Goal: Check status: Check status

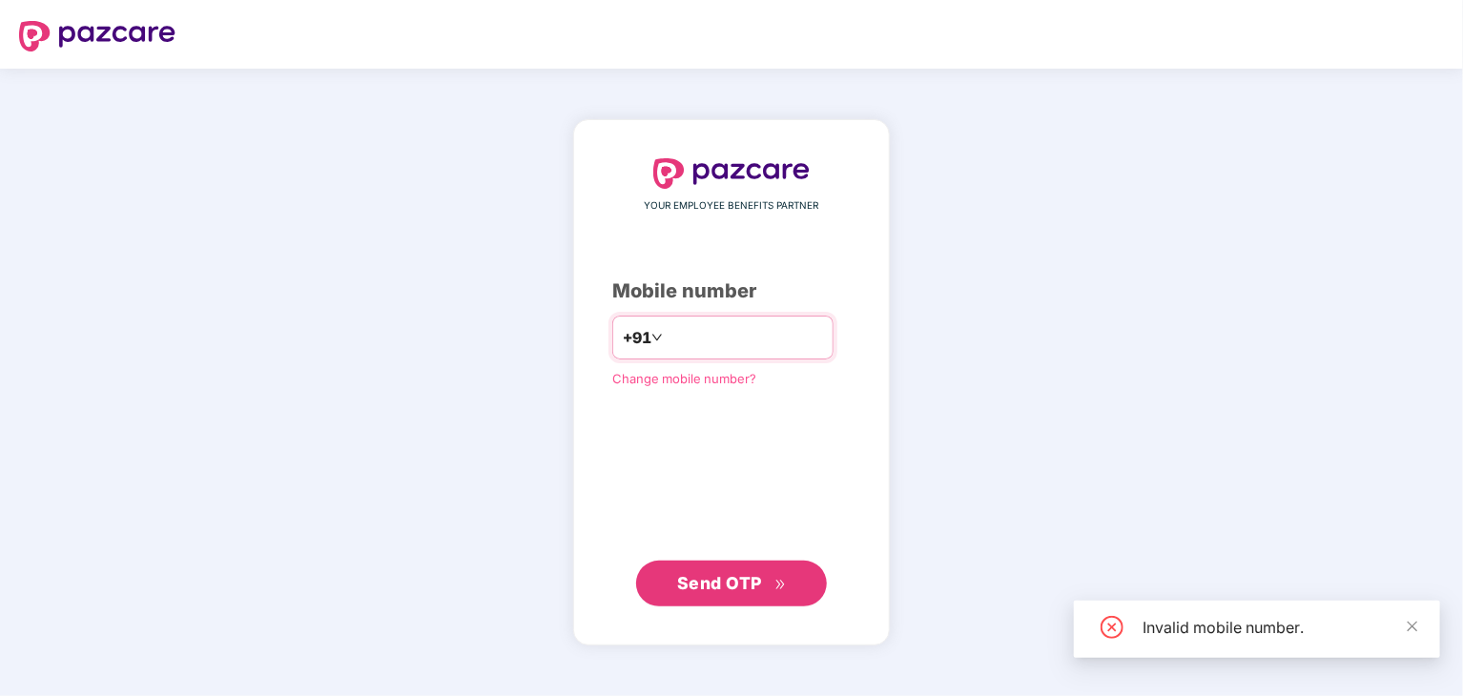
click at [676, 337] on input "*********" at bounding box center [745, 337] width 156 height 31
type input "**********"
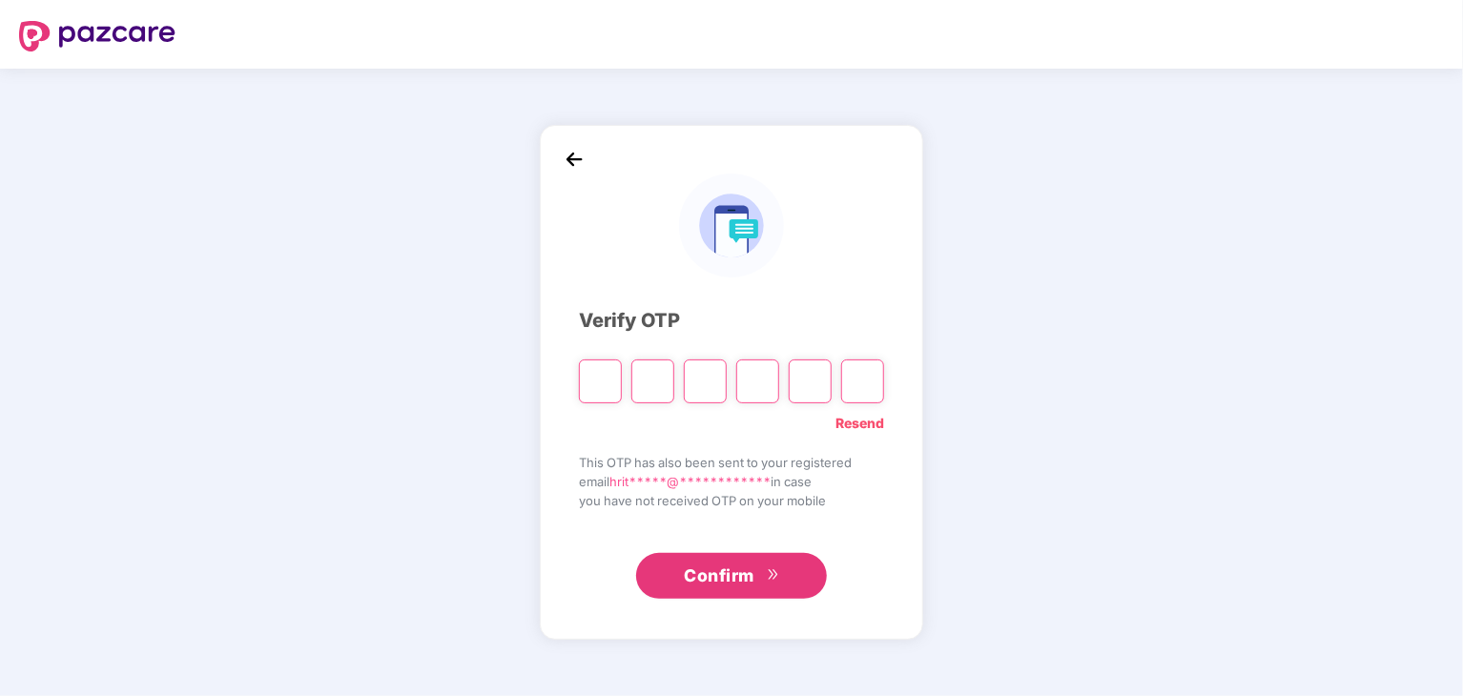
type input "*"
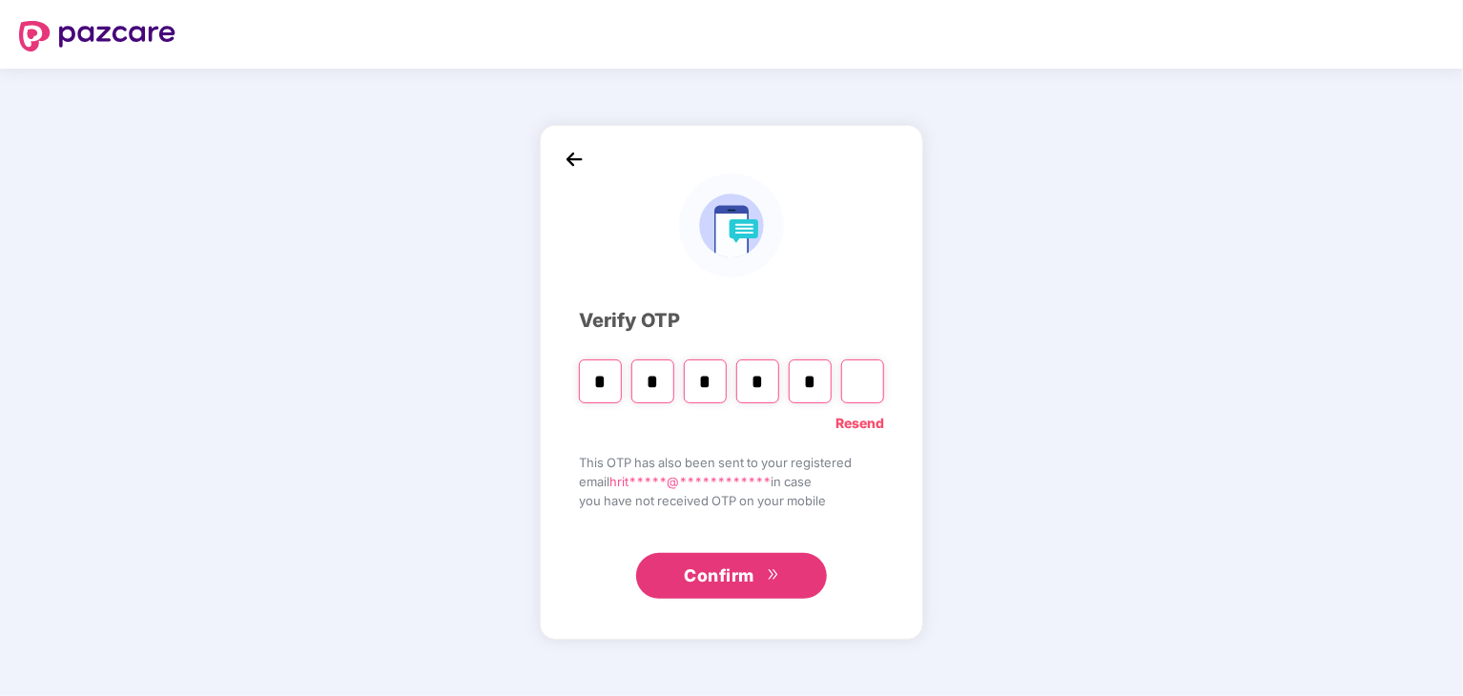
type input "*"
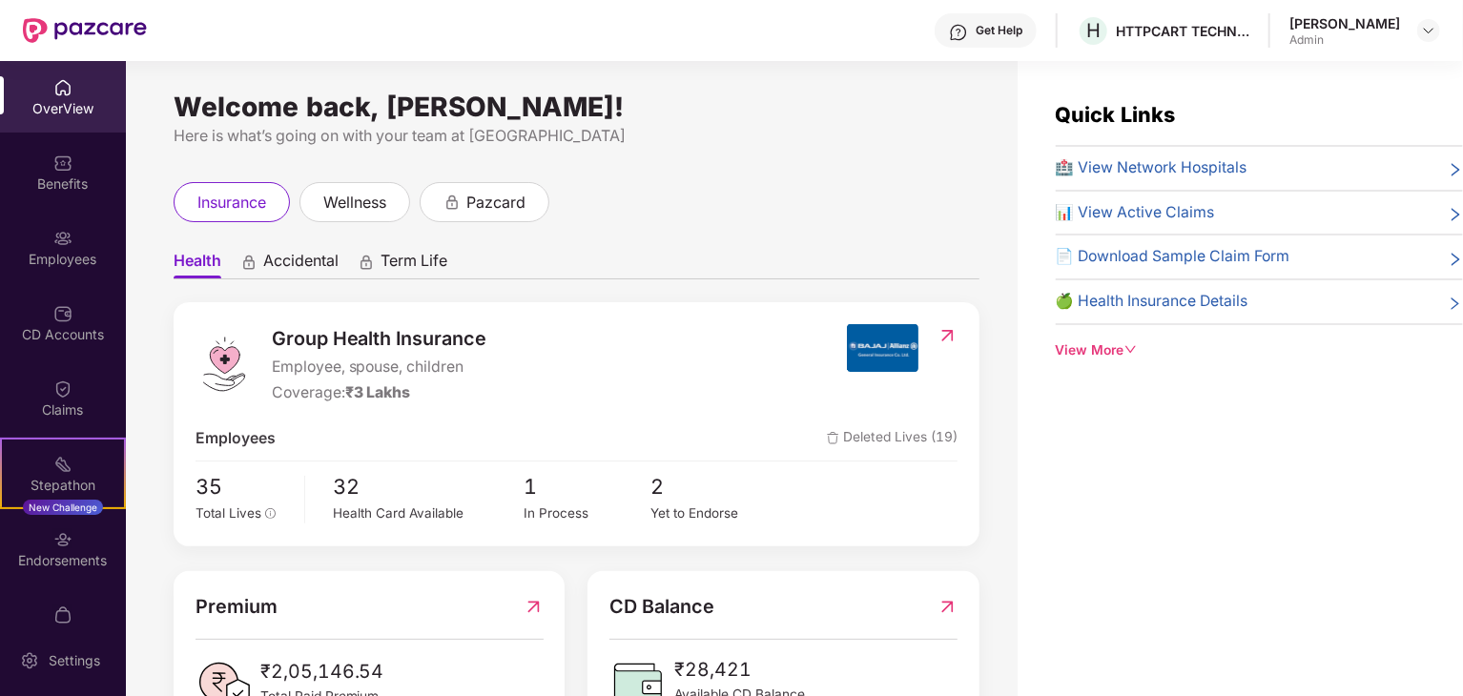
click at [1104, 345] on div "View More" at bounding box center [1259, 350] width 407 height 21
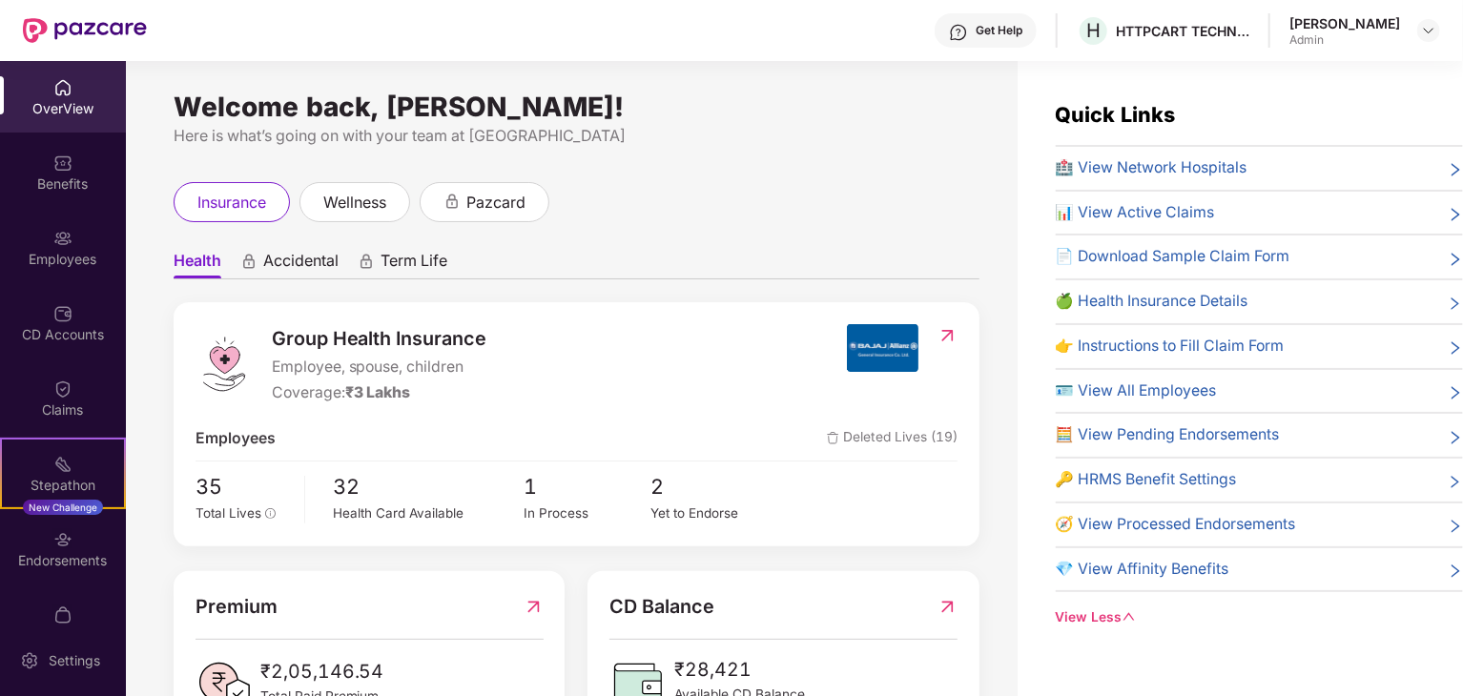
click at [1212, 307] on span "🍏 Health Insurance Details" at bounding box center [1152, 302] width 193 height 24
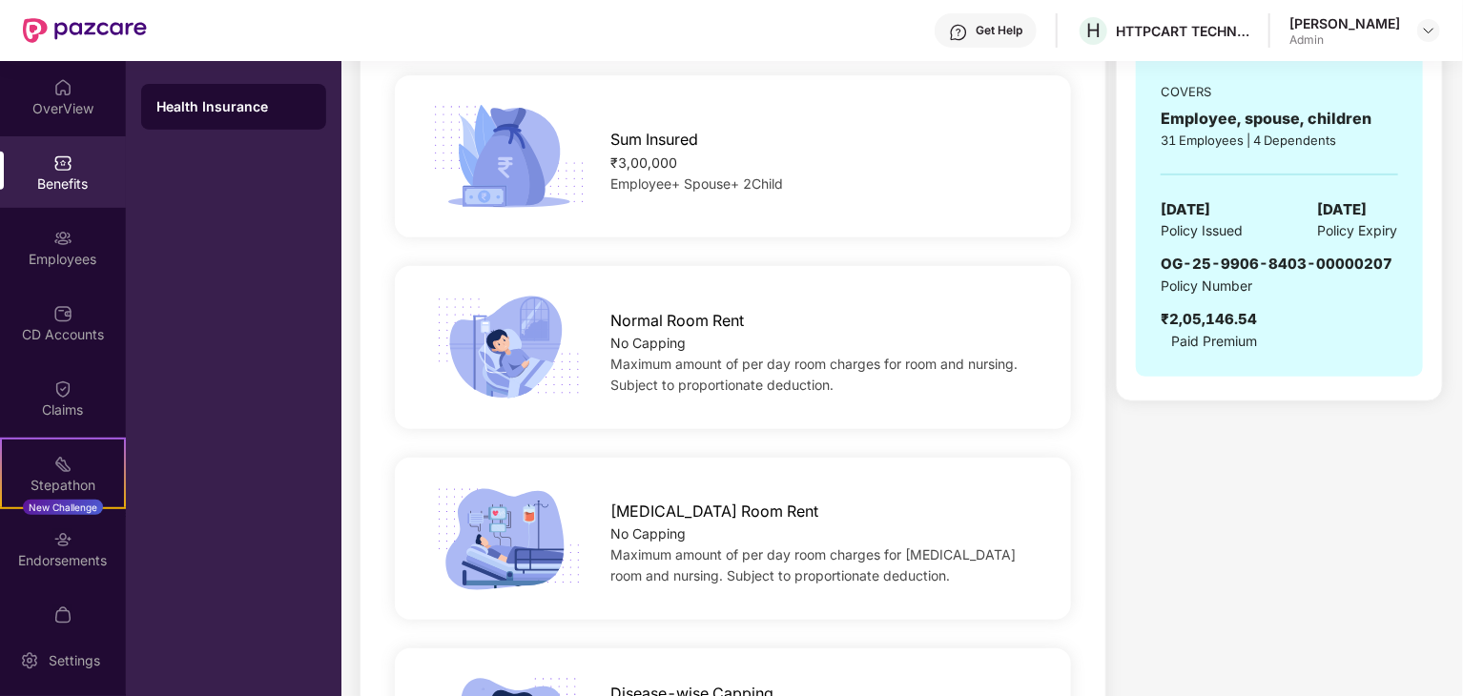
scroll to position [191, 0]
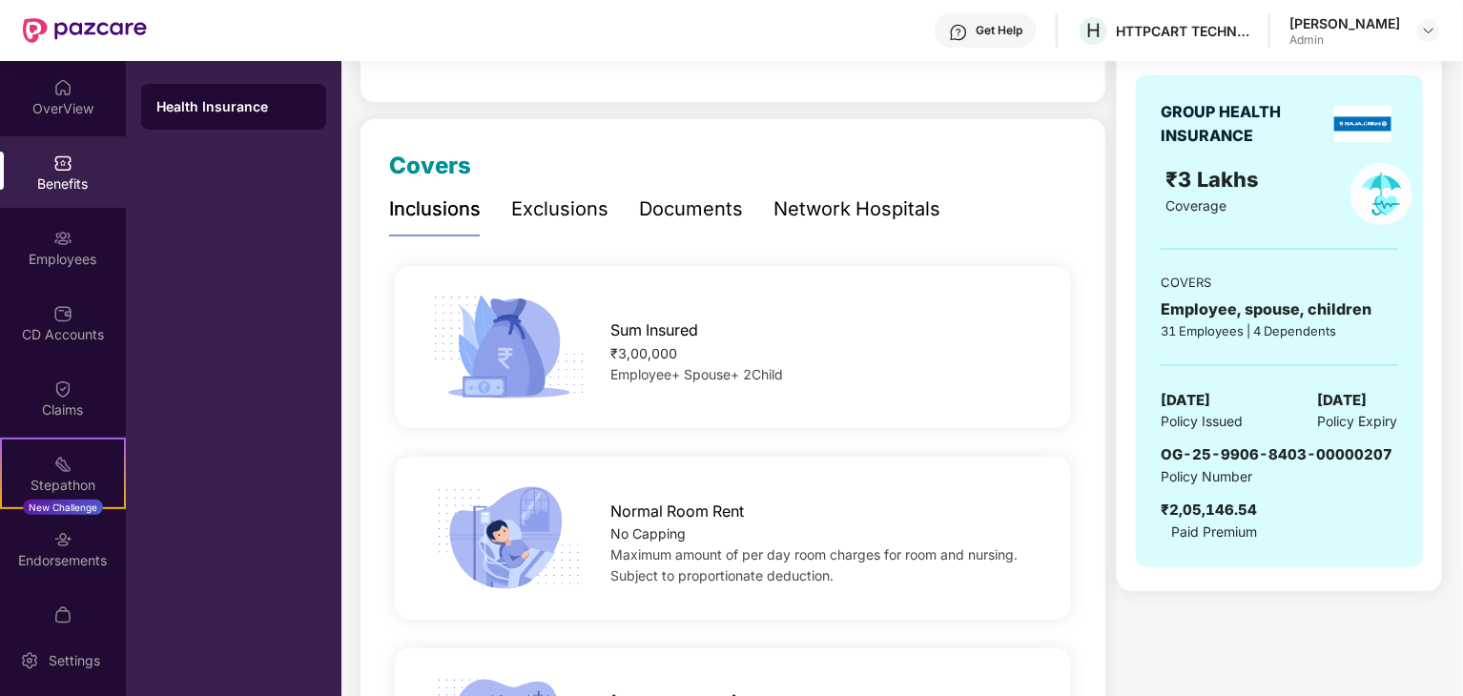
click at [704, 219] on div "Documents" at bounding box center [691, 210] width 104 height 30
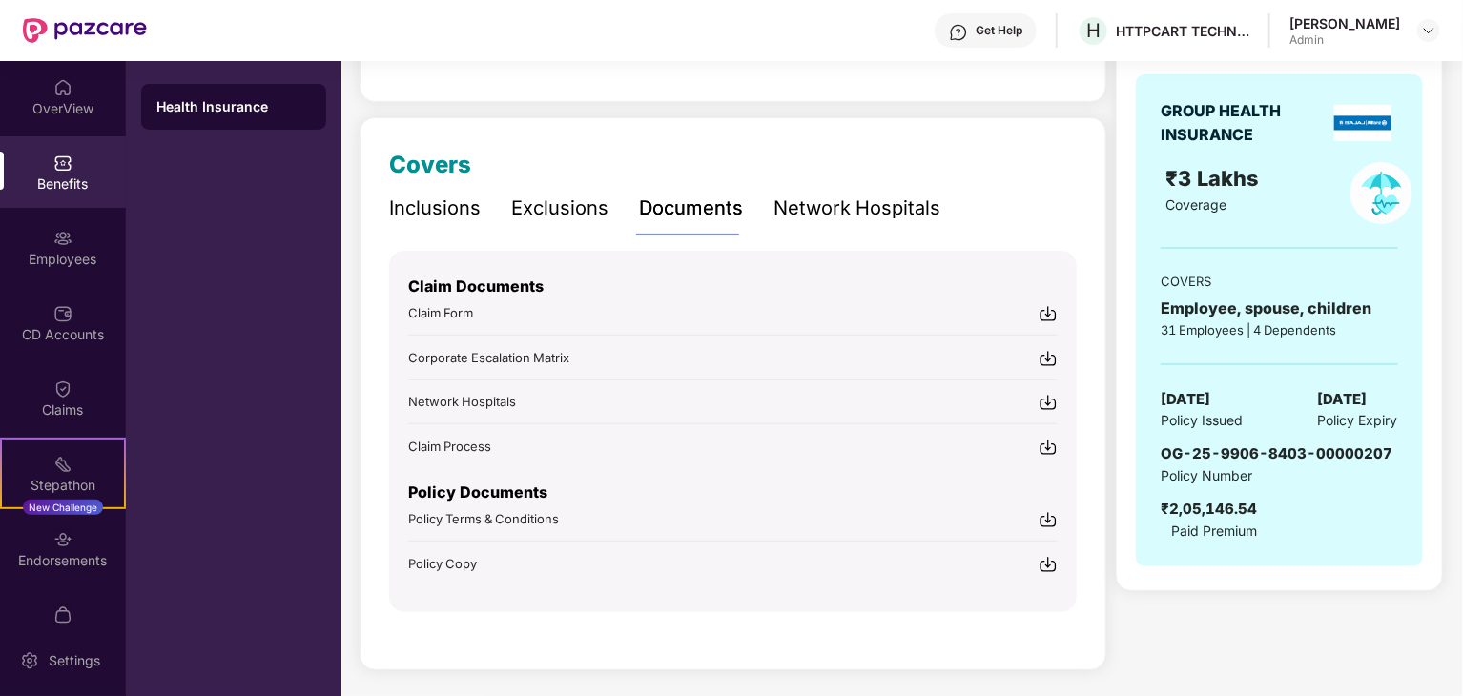
scroll to position [0, 0]
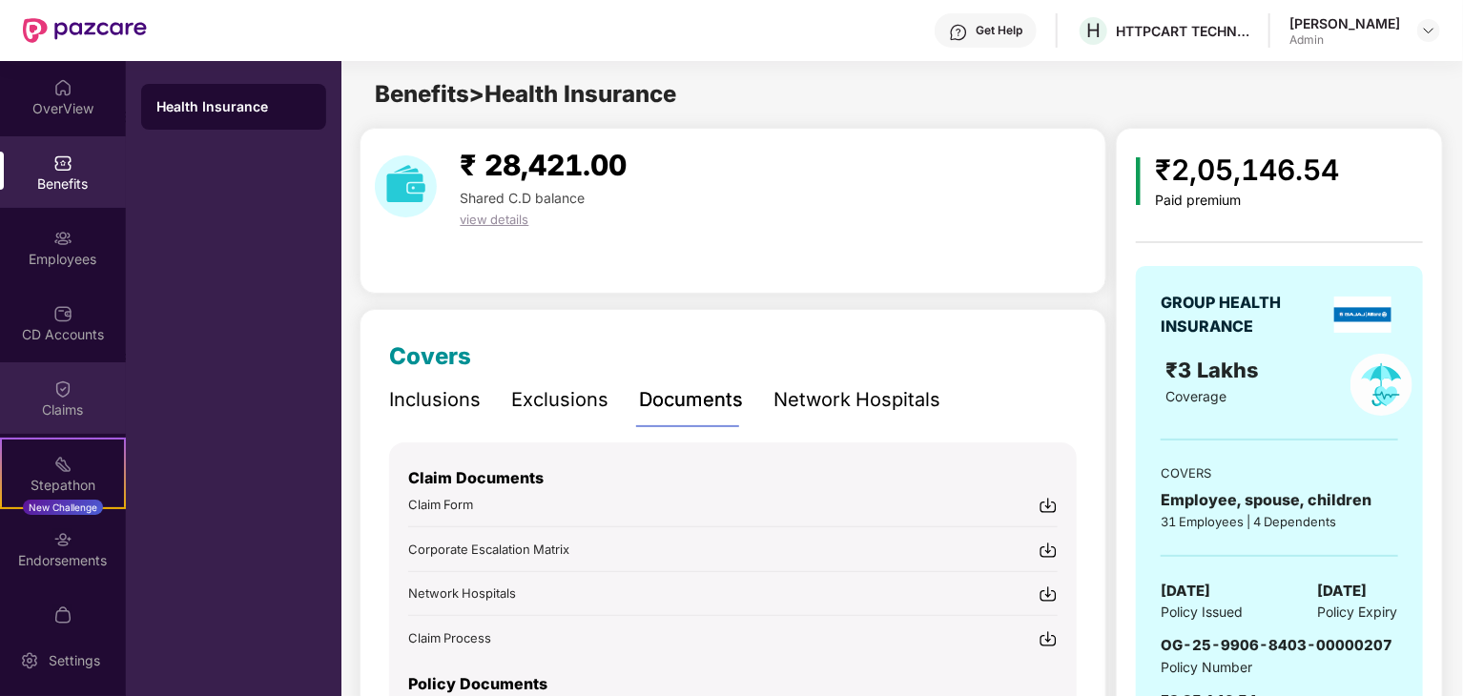
click at [75, 402] on div "Claims" at bounding box center [63, 410] width 126 height 19
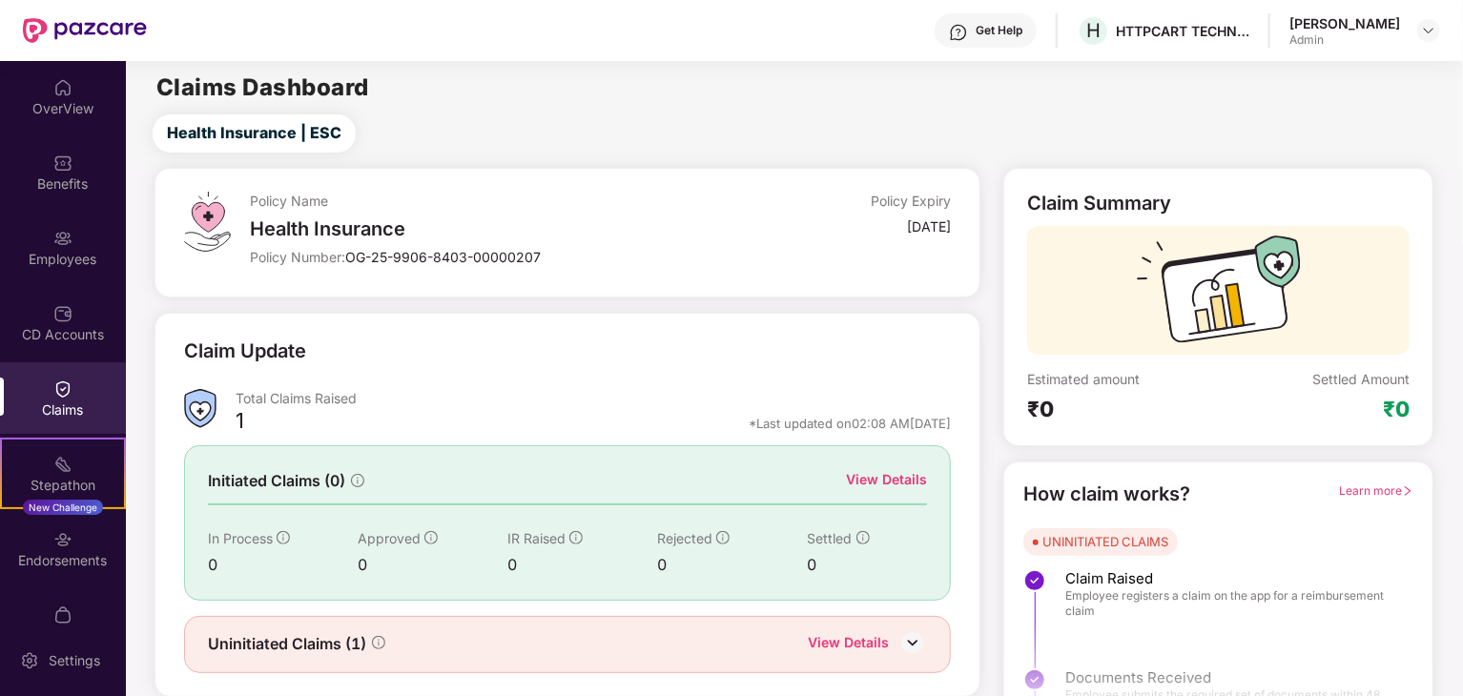
click at [909, 633] on img at bounding box center [912, 642] width 29 height 29
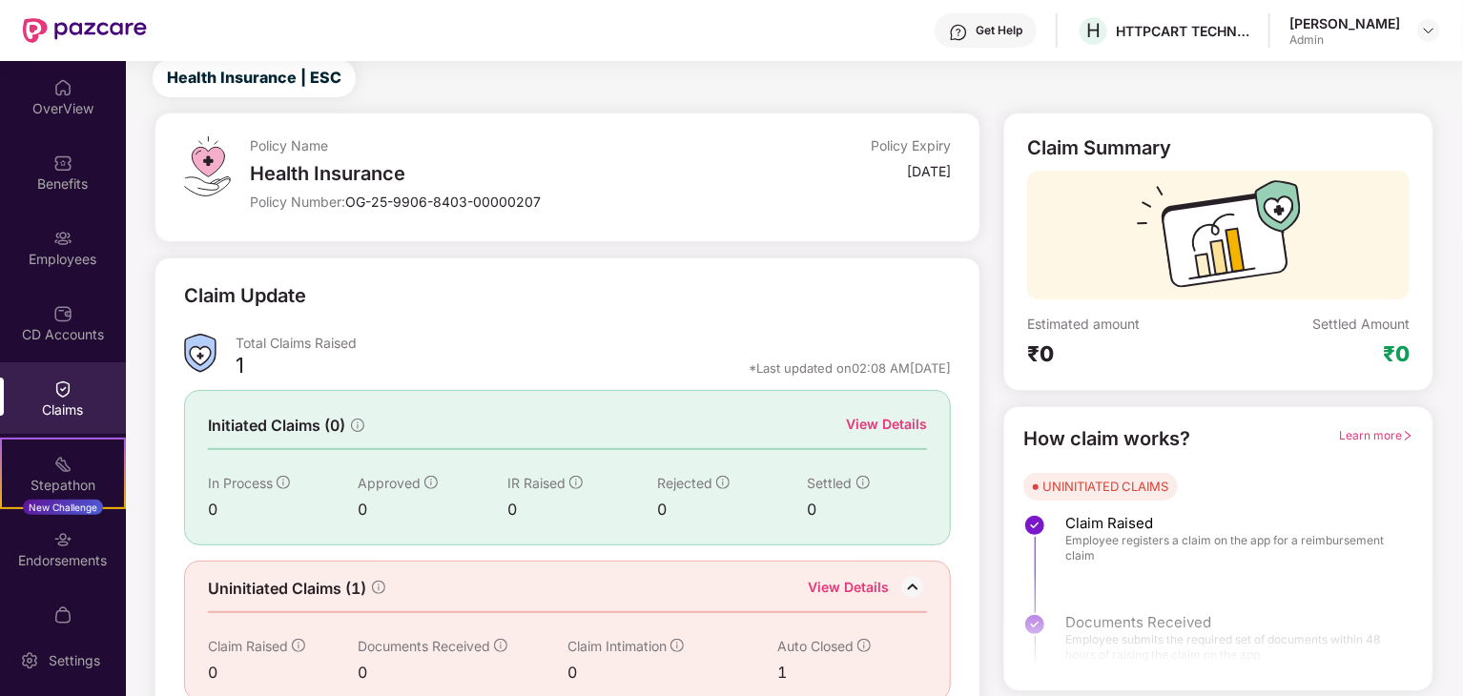
scroll to position [81, 0]
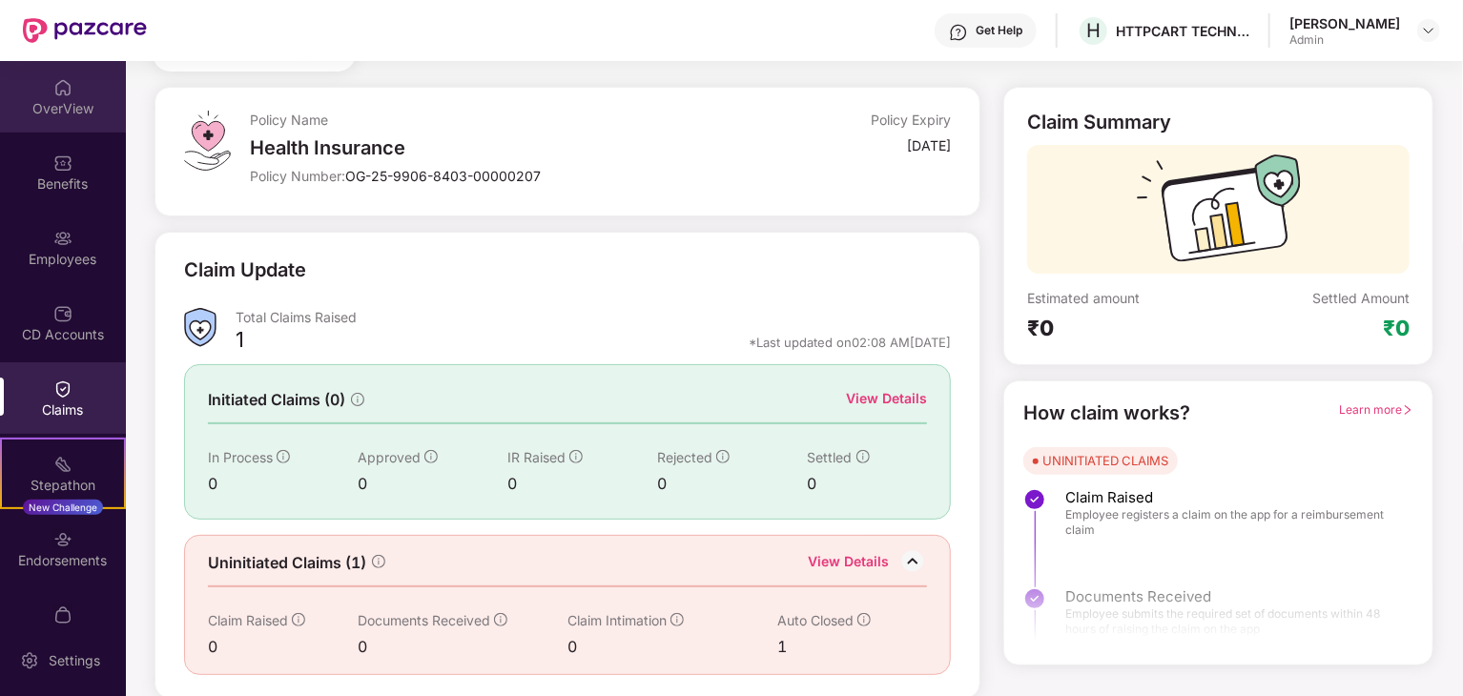
click at [71, 117] on div "OverView" at bounding box center [63, 108] width 126 height 19
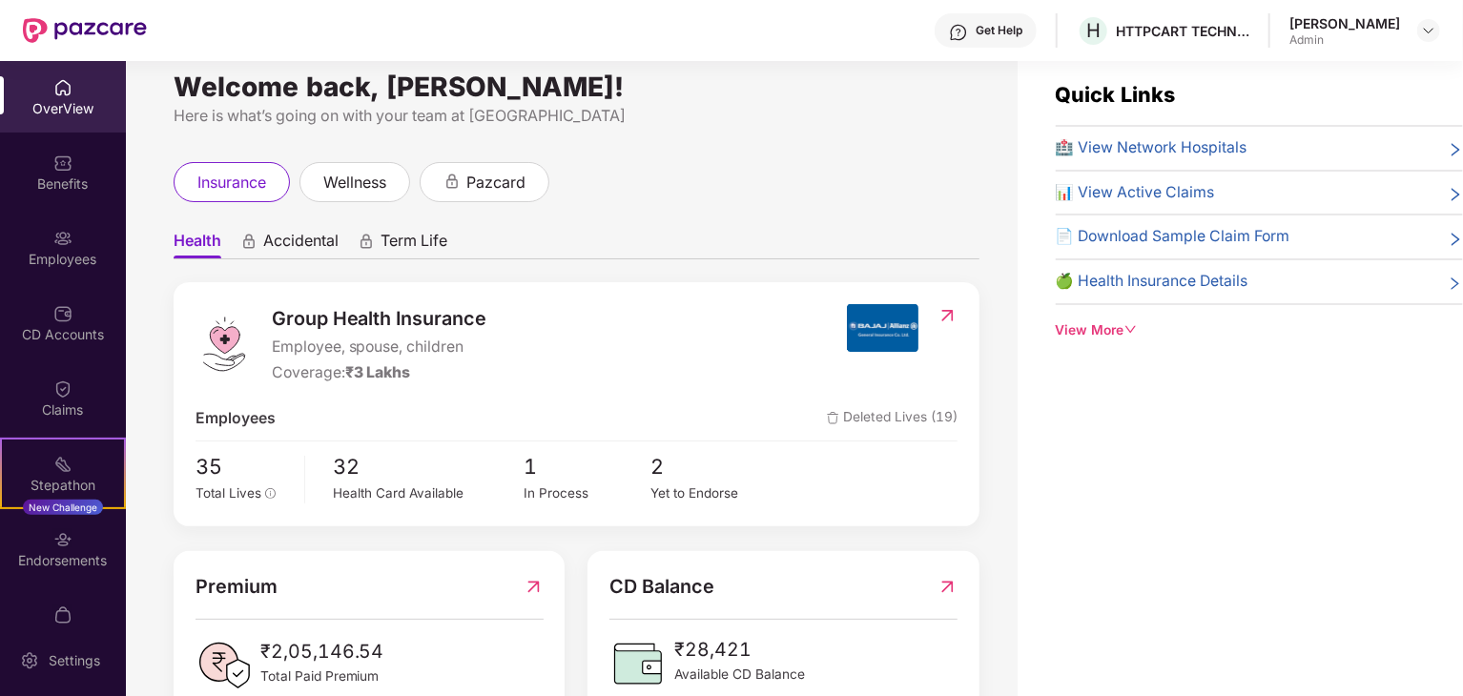
scroll to position [0, 0]
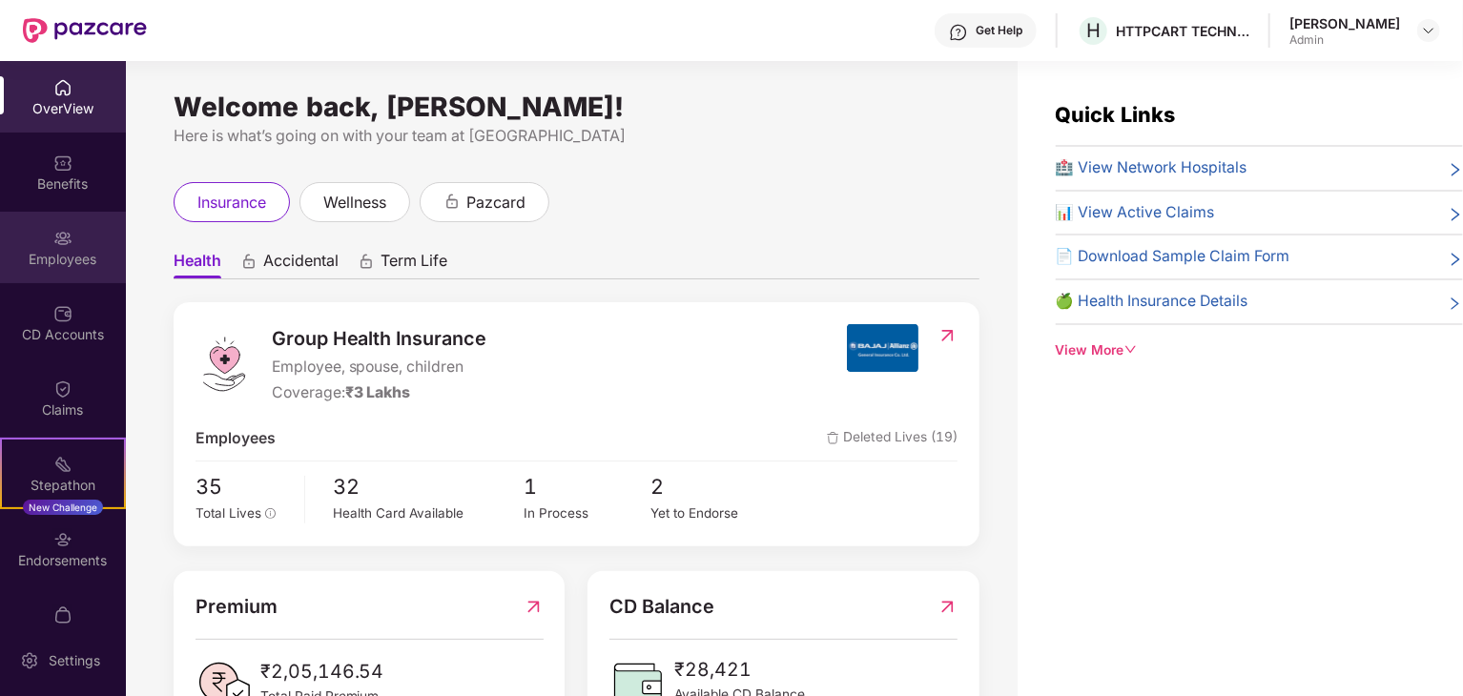
click at [73, 230] on div "Employees" at bounding box center [63, 248] width 126 height 72
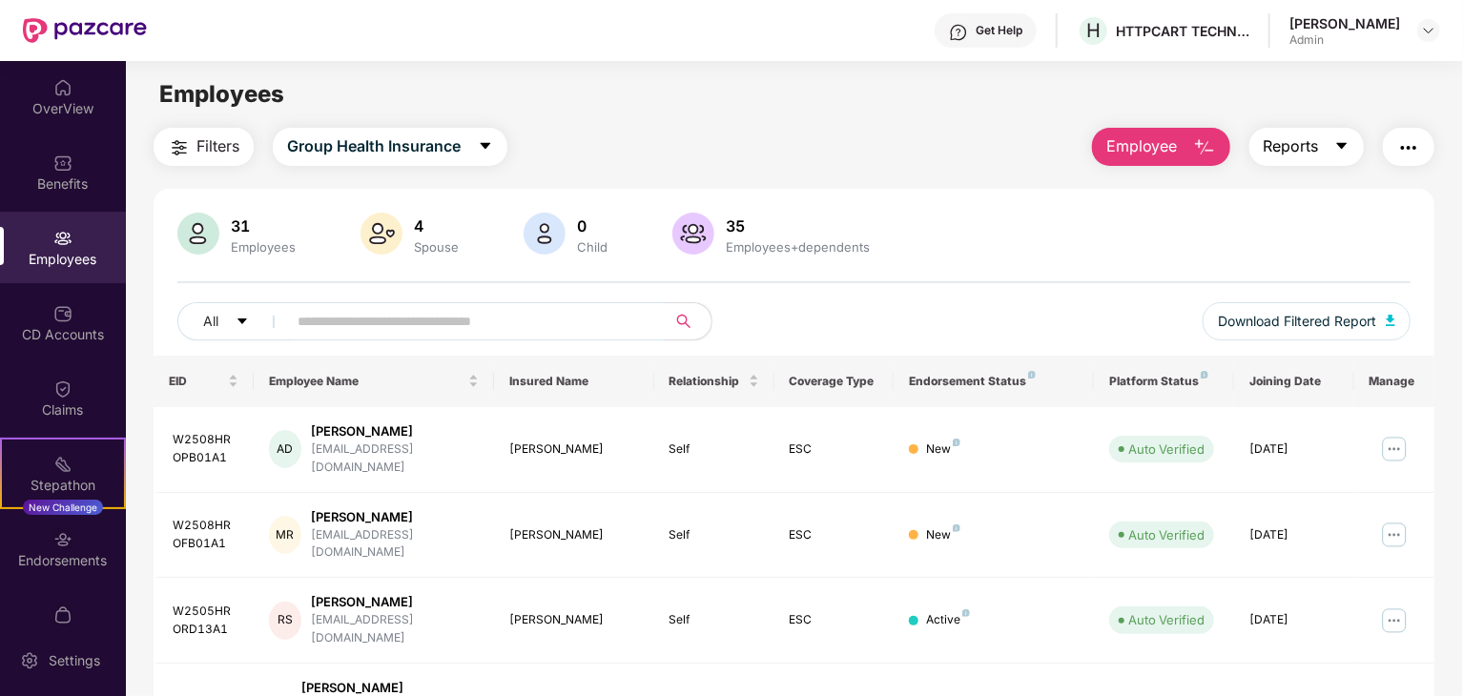
click at [1295, 143] on span "Reports" at bounding box center [1291, 146] width 55 height 24
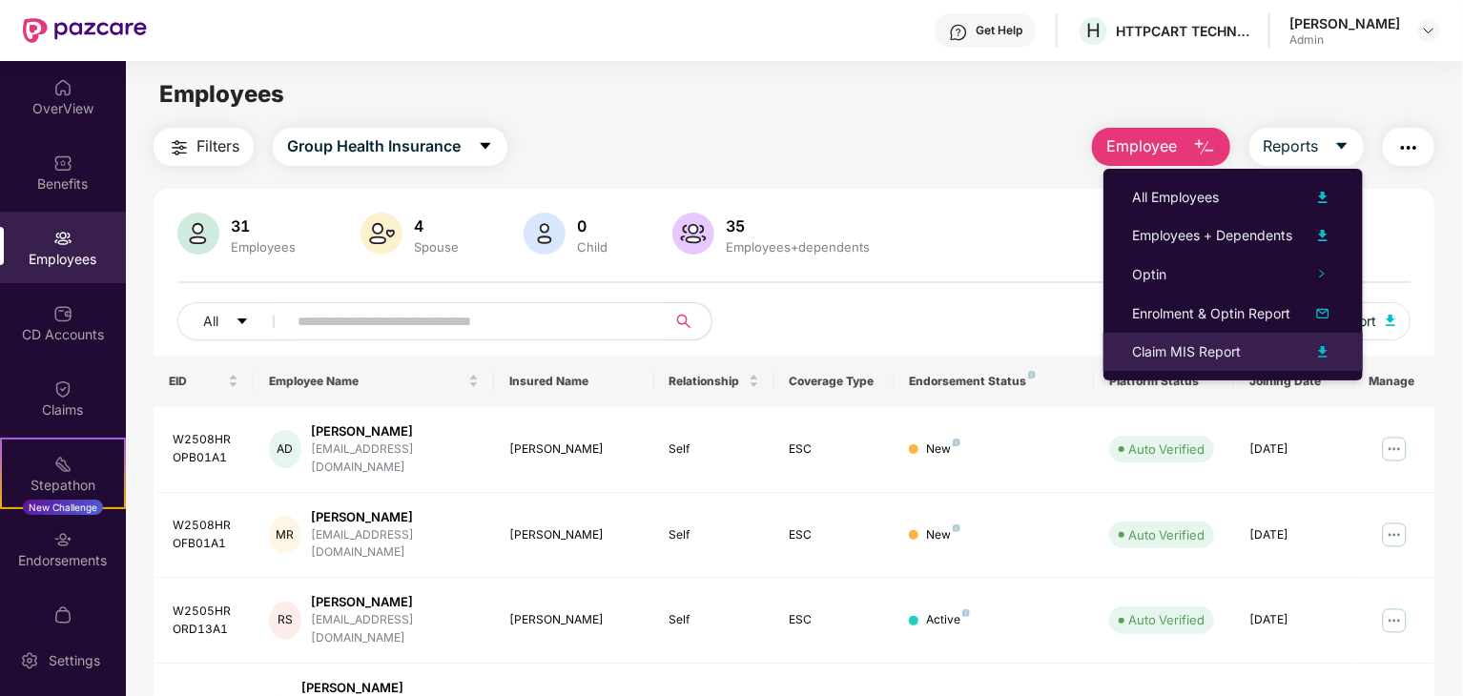
click at [1323, 340] on img at bounding box center [1322, 351] width 23 height 23
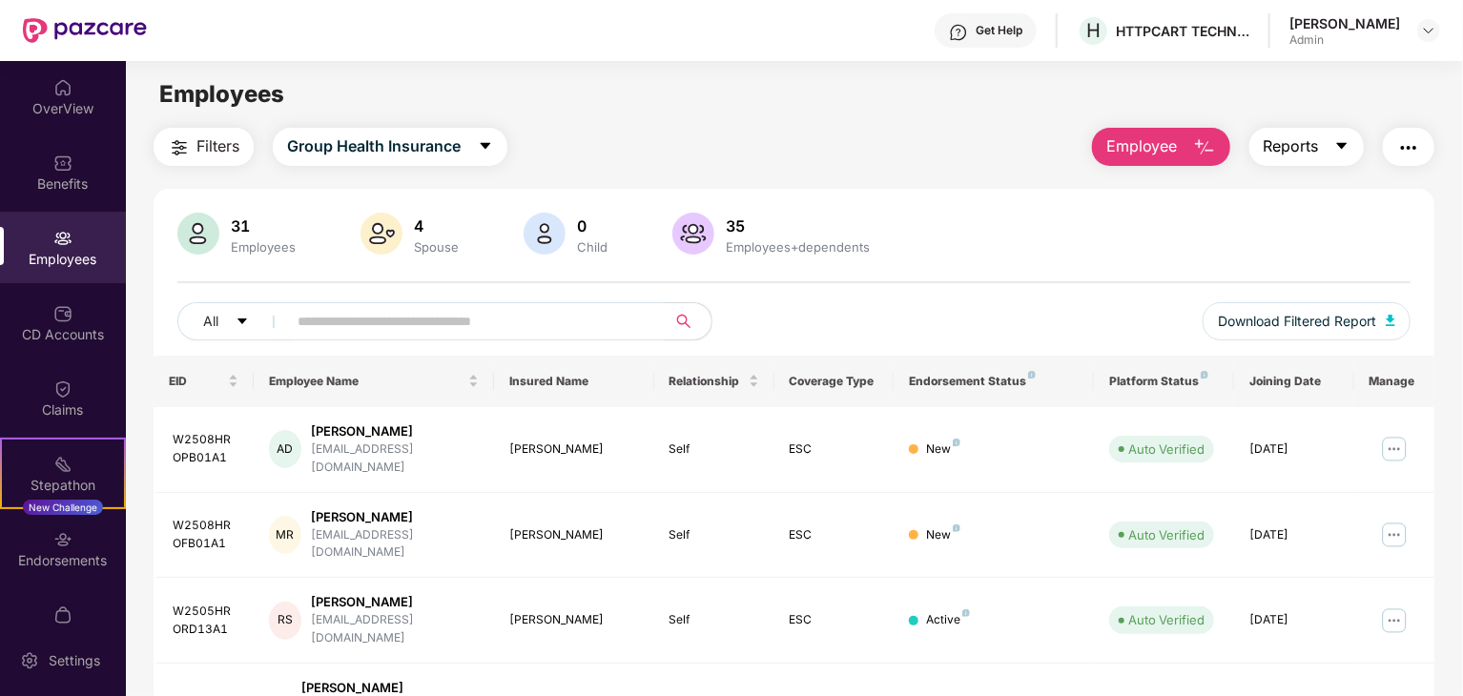
click at [1293, 143] on span "Reports" at bounding box center [1291, 146] width 55 height 24
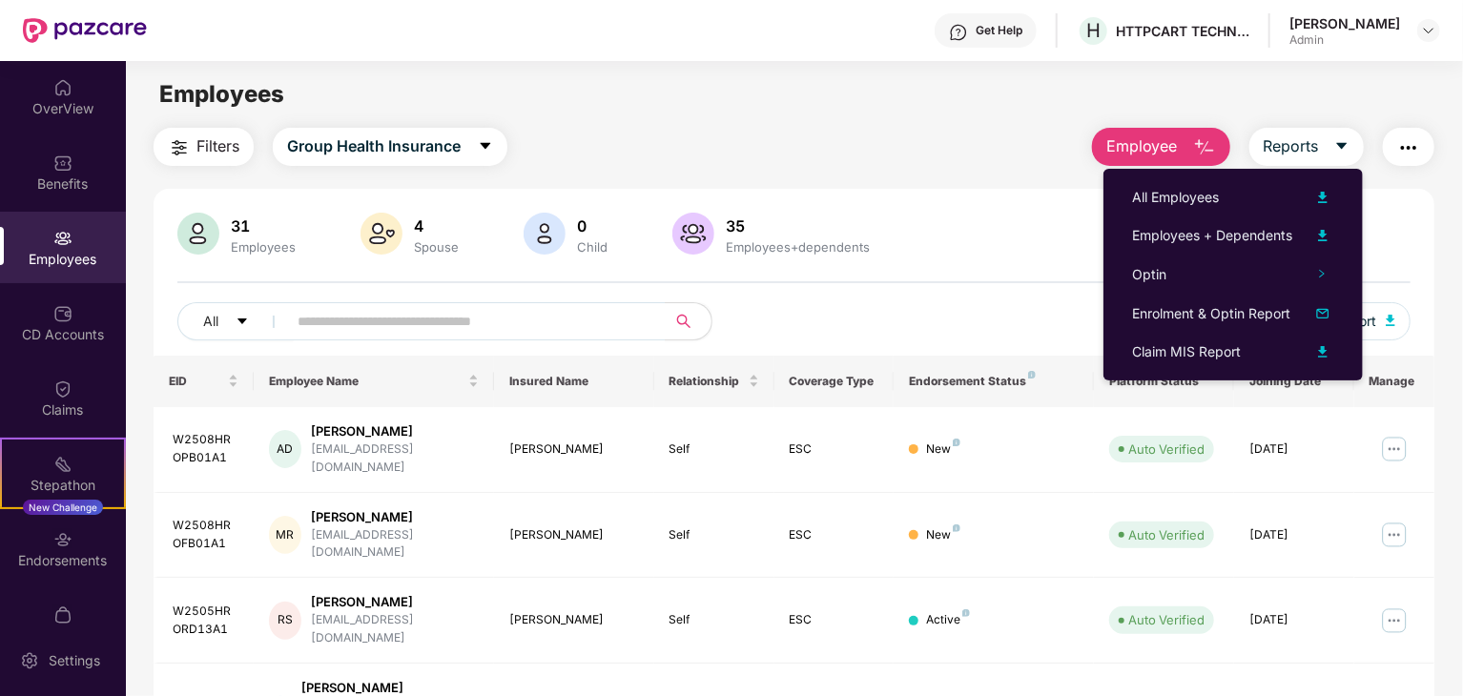
click at [903, 221] on div "31 Employees 4 Spouse 0 Child [DEMOGRAPHIC_DATA] Employees+dependents" at bounding box center [793, 236] width 1233 height 46
